Goal: Task Accomplishment & Management: Use online tool/utility

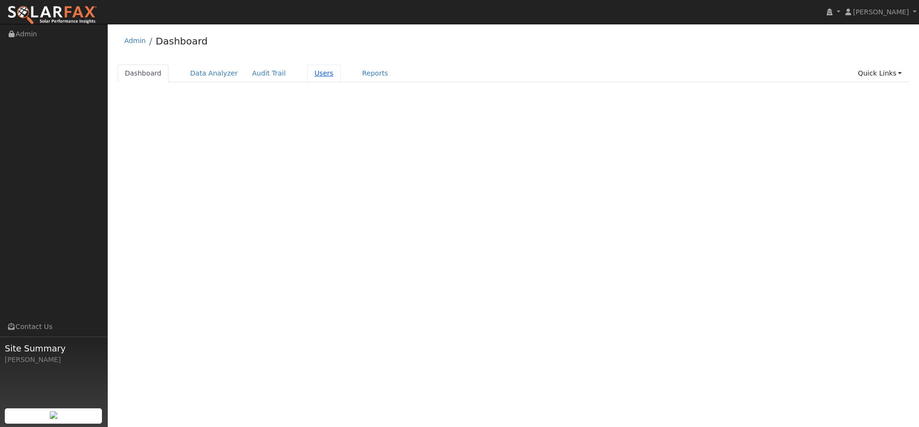
click at [308, 73] on link "Users" at bounding box center [323, 74] width 33 height 18
click at [307, 73] on link "Users" at bounding box center [323, 74] width 33 height 18
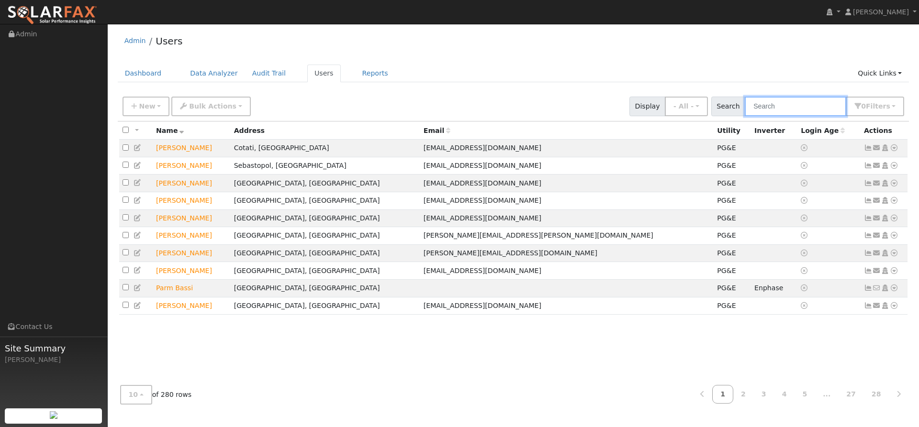
click at [814, 101] on input "text" at bounding box center [795, 107] width 101 height 20
type input "d"
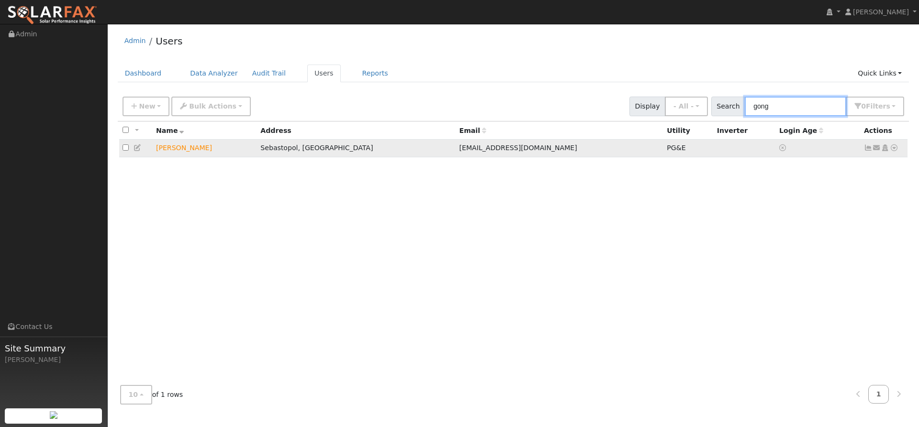
type input "gong"
click at [894, 149] on icon at bounding box center [894, 148] width 9 height 7
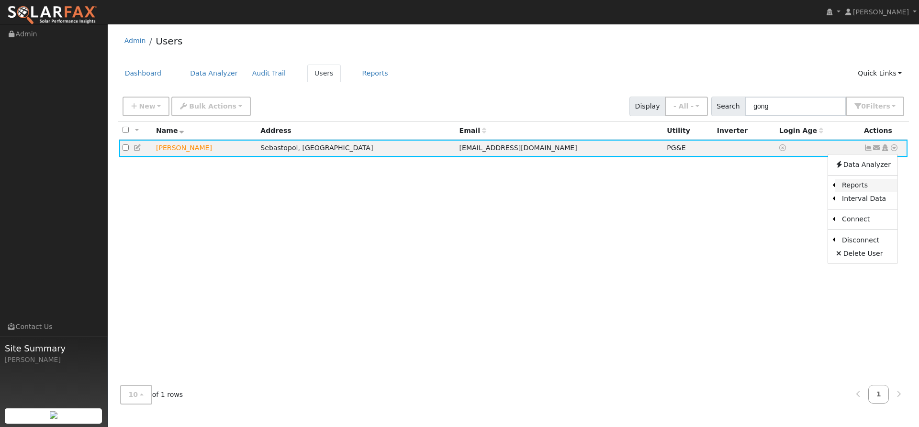
click at [849, 187] on link "Reports" at bounding box center [866, 185] width 62 height 13
click at [897, 146] on icon at bounding box center [894, 148] width 9 height 7
click at [808, 189] on link "Scenario" at bounding box center [792, 186] width 71 height 13
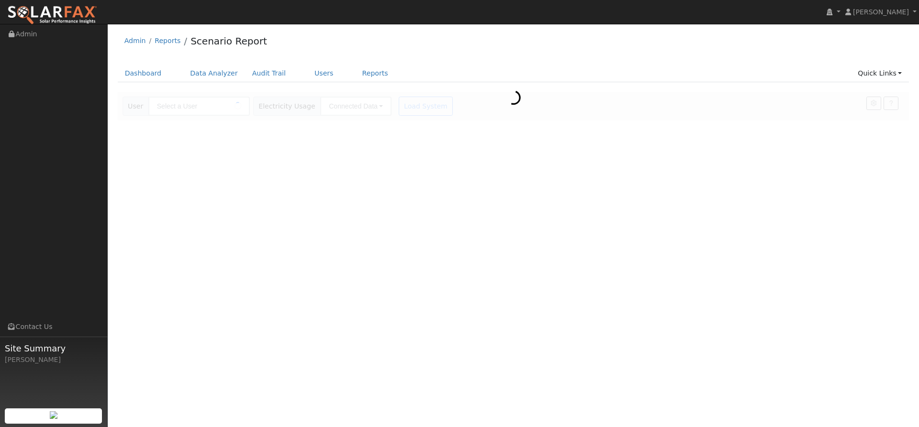
type input "[PERSON_NAME]"
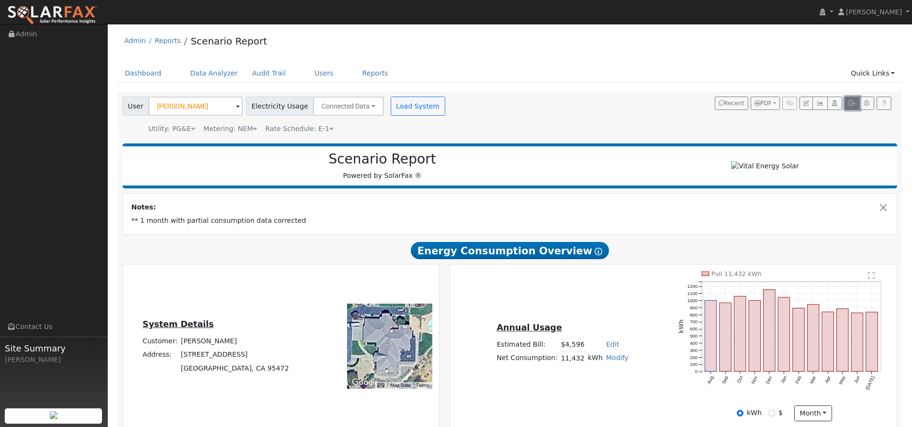
click at [856, 104] on button "button" at bounding box center [851, 103] width 15 height 13
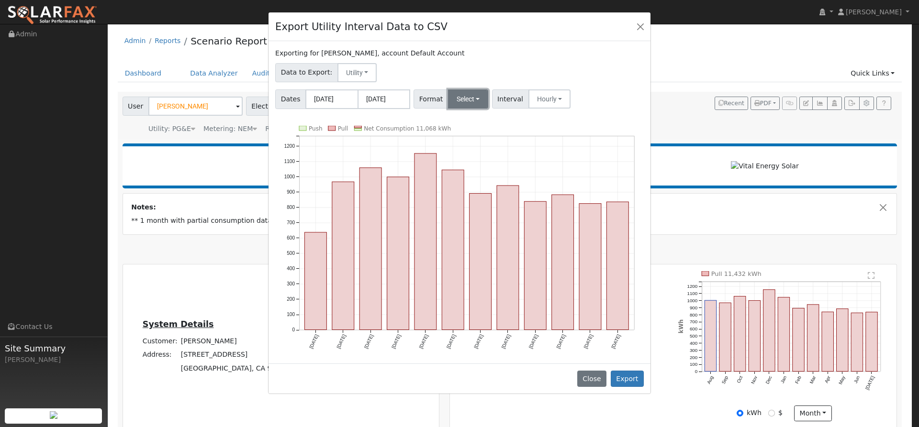
click at [456, 92] on button "Select" at bounding box center [468, 98] width 41 height 19
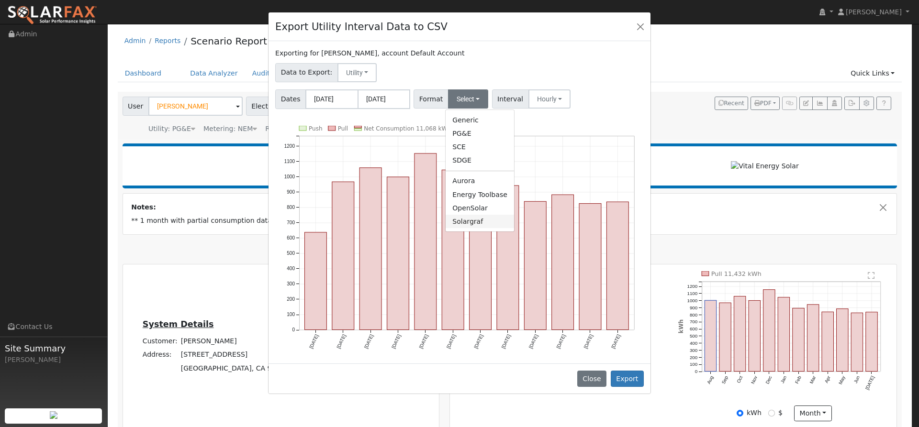
click at [477, 221] on link "Solargraf" at bounding box center [480, 221] width 68 height 13
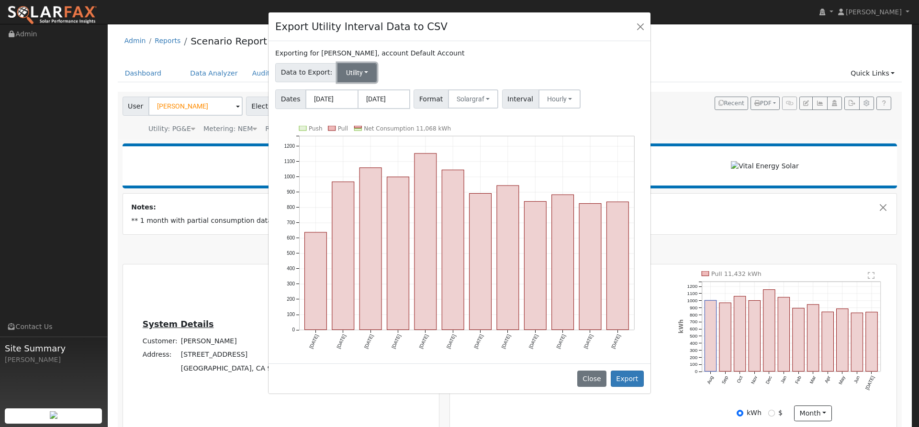
click at [351, 81] on button "Utility" at bounding box center [357, 72] width 40 height 19
click at [430, 57] on div "Exporting for [PERSON_NAME], account Default Account" at bounding box center [459, 53] width 368 height 10
click at [631, 374] on button "Export" at bounding box center [627, 379] width 33 height 16
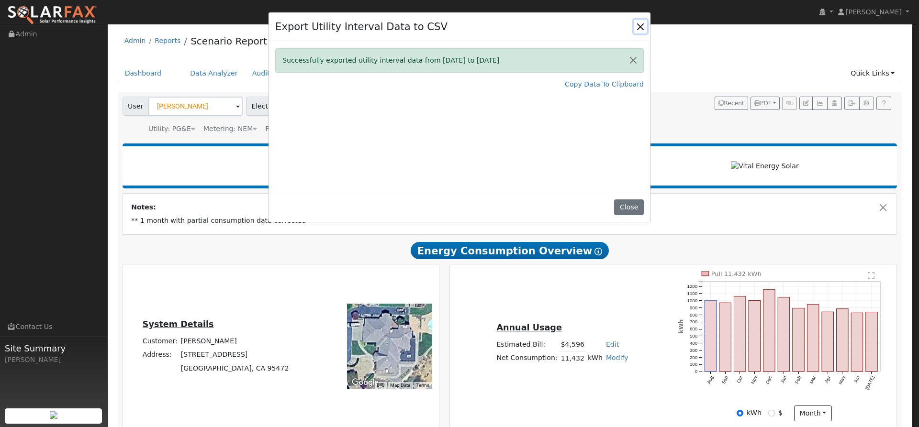
click at [639, 25] on button "Close" at bounding box center [640, 26] width 13 height 13
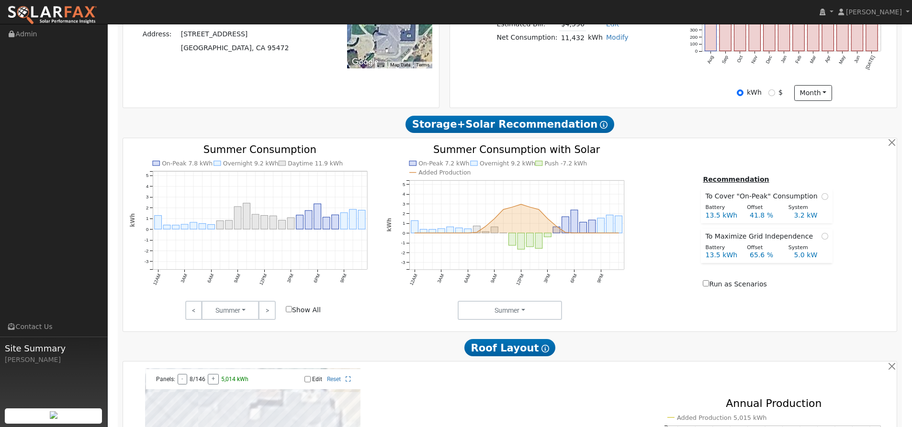
scroll to position [79, 0]
